Goal: Find specific page/section: Find specific page/section

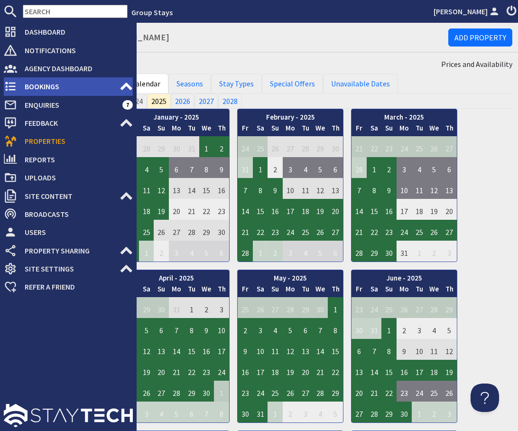
click at [39, 85] on span "Bookings" at bounding box center [68, 86] width 102 height 15
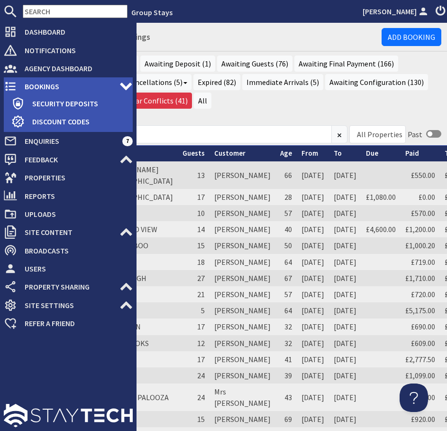
click at [40, 85] on span "Bookings" at bounding box center [68, 86] width 102 height 15
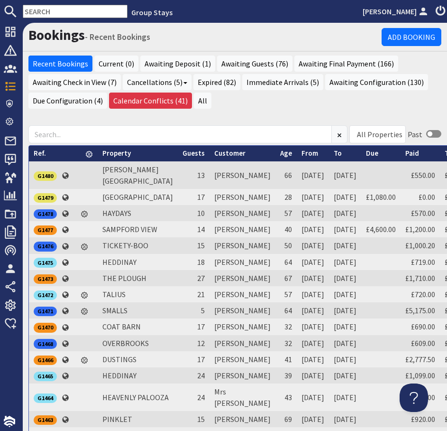
click at [79, 10] on input "text" at bounding box center [75, 11] width 105 height 13
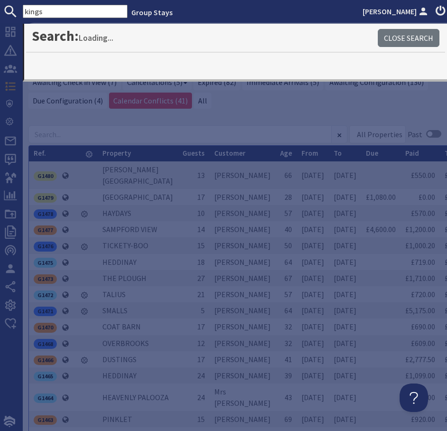
type input "kings"
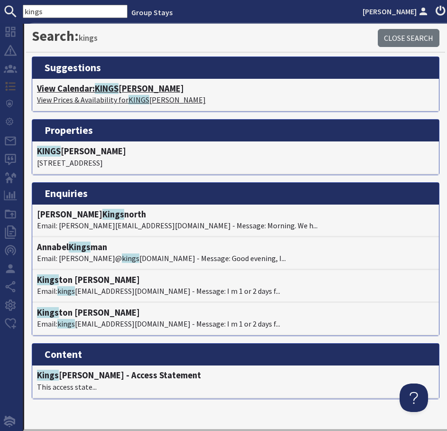
click at [102, 92] on span "KINGS" at bounding box center [107, 88] width 24 height 11
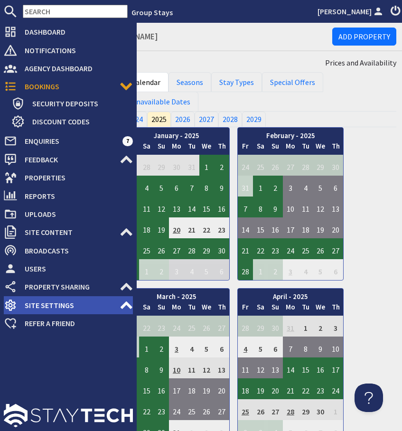
click at [46, 305] on span "Site Settings" at bounding box center [68, 304] width 102 height 15
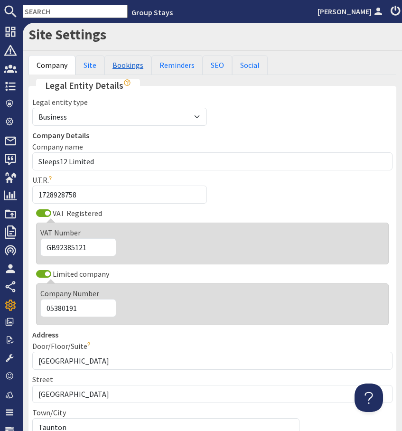
click at [126, 64] on link "Bookings" at bounding box center [127, 65] width 47 height 20
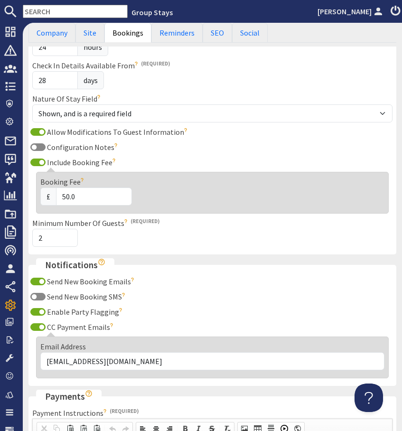
scroll to position [28, 0]
